Goal: Submit feedback/report problem: Provide input to the site owners about the experience or issues

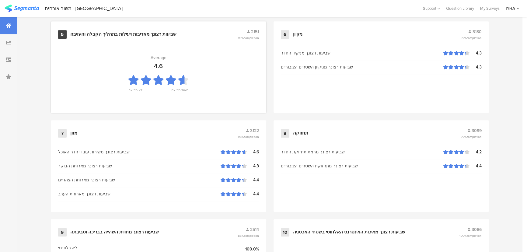
scroll to position [640, 0]
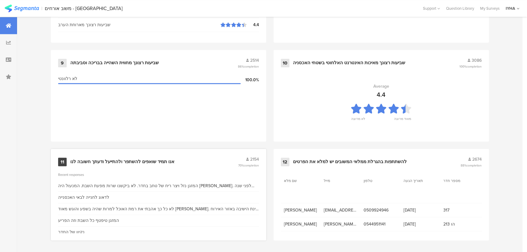
click at [135, 160] on div "אנו תמיד שואפים להשתפר ולהתייעל ודעתך חשובה לנו" at bounding box center [122, 162] width 104 height 6
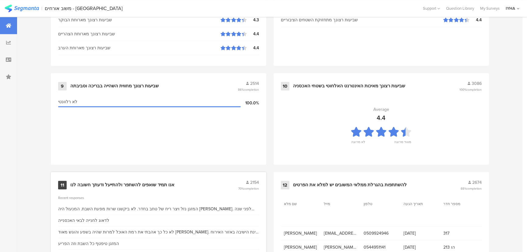
scroll to position [640, 0]
